Goal: Find specific page/section: Find specific page/section

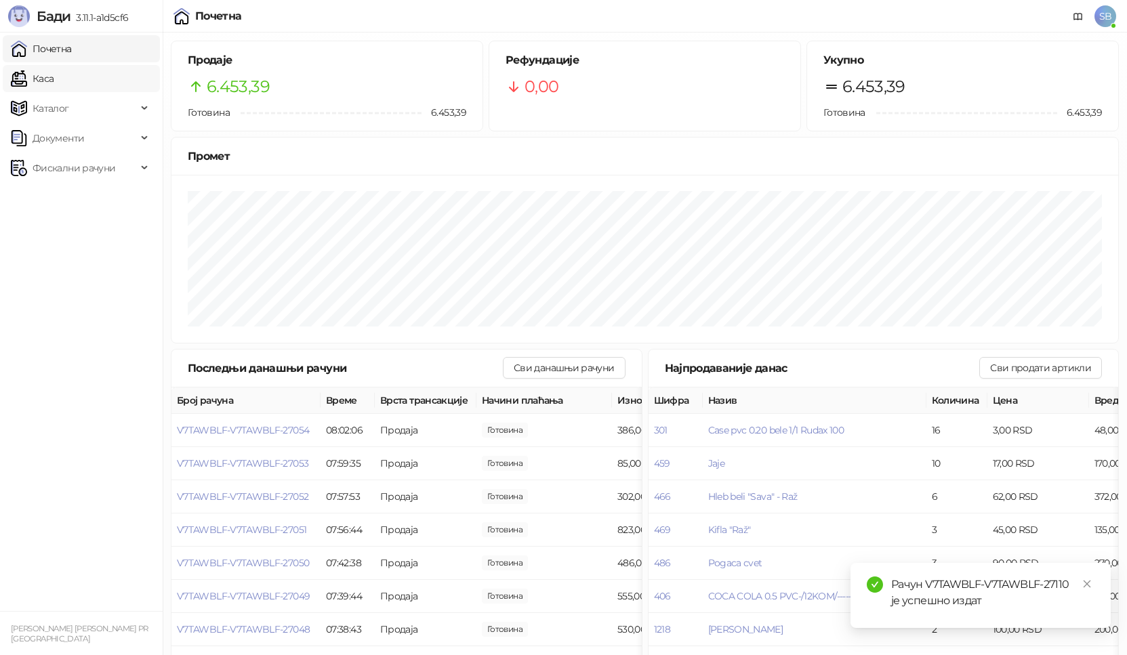
click at [54, 74] on link "Каса" at bounding box center [32, 78] width 43 height 27
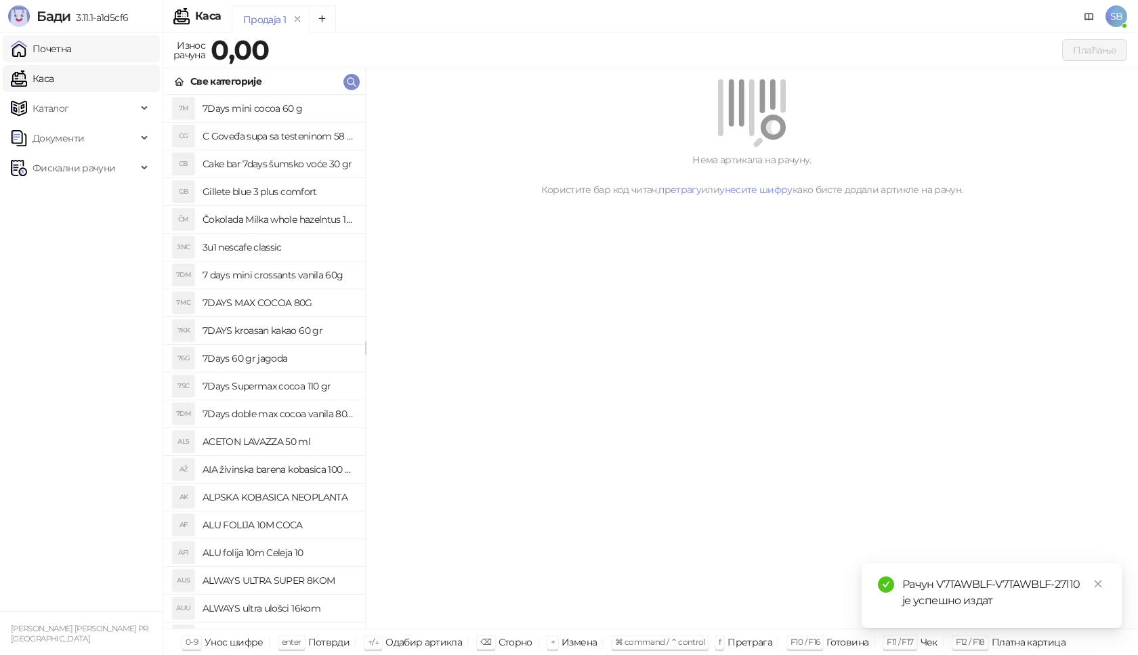
click at [56, 41] on link "Почетна" at bounding box center [41, 48] width 61 height 27
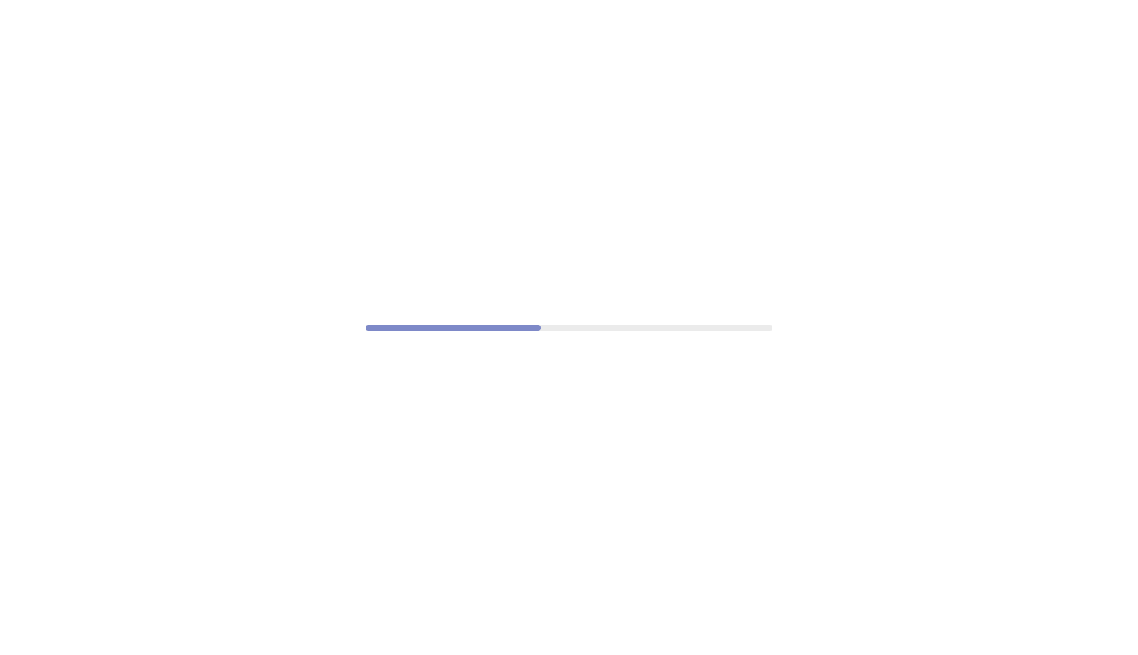
click at [363, 400] on div at bounding box center [569, 327] width 1138 height 655
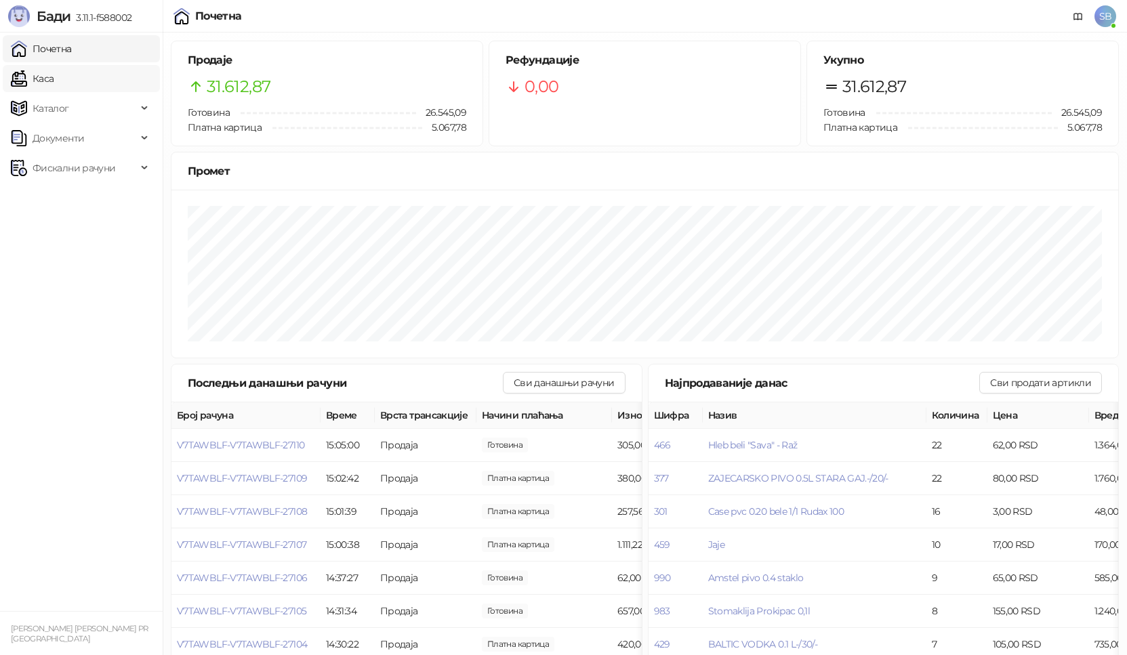
click at [54, 74] on link "Каса" at bounding box center [32, 78] width 43 height 27
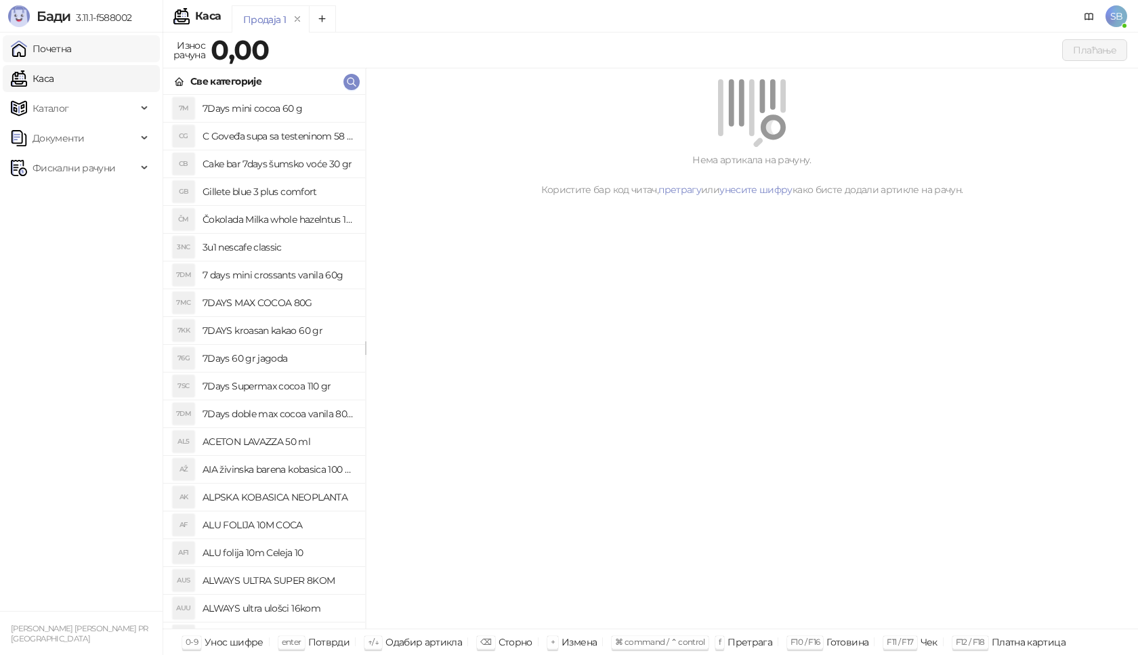
click at [72, 53] on link "Почетна" at bounding box center [41, 48] width 61 height 27
